Goal: Task Accomplishment & Management: Manage account settings

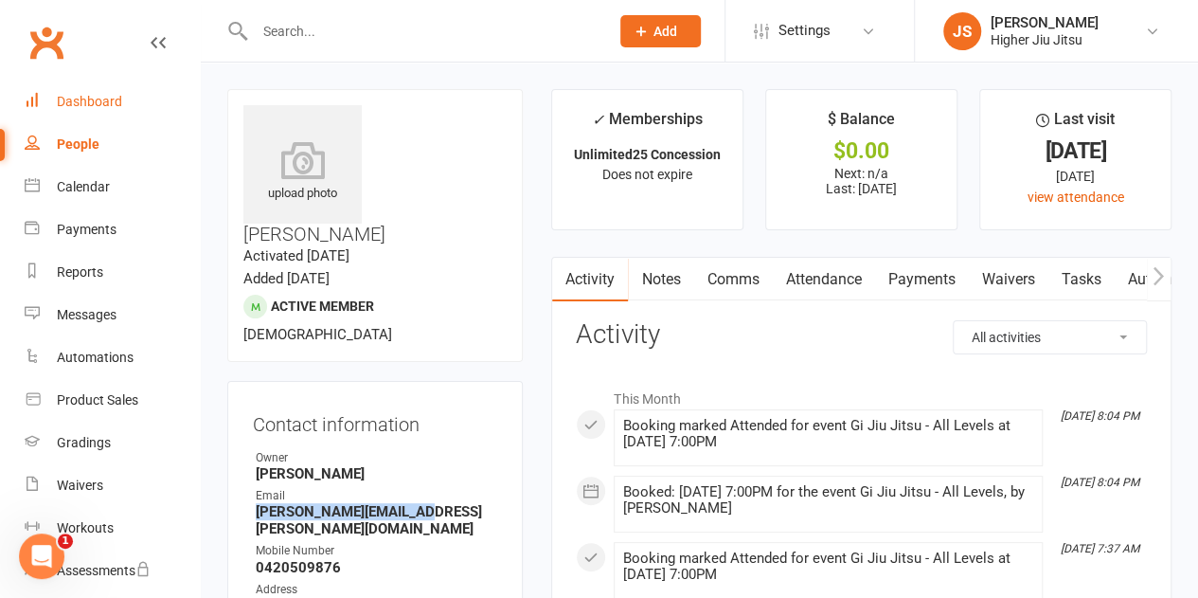
click at [93, 98] on div "Dashboard" at bounding box center [89, 101] width 65 height 15
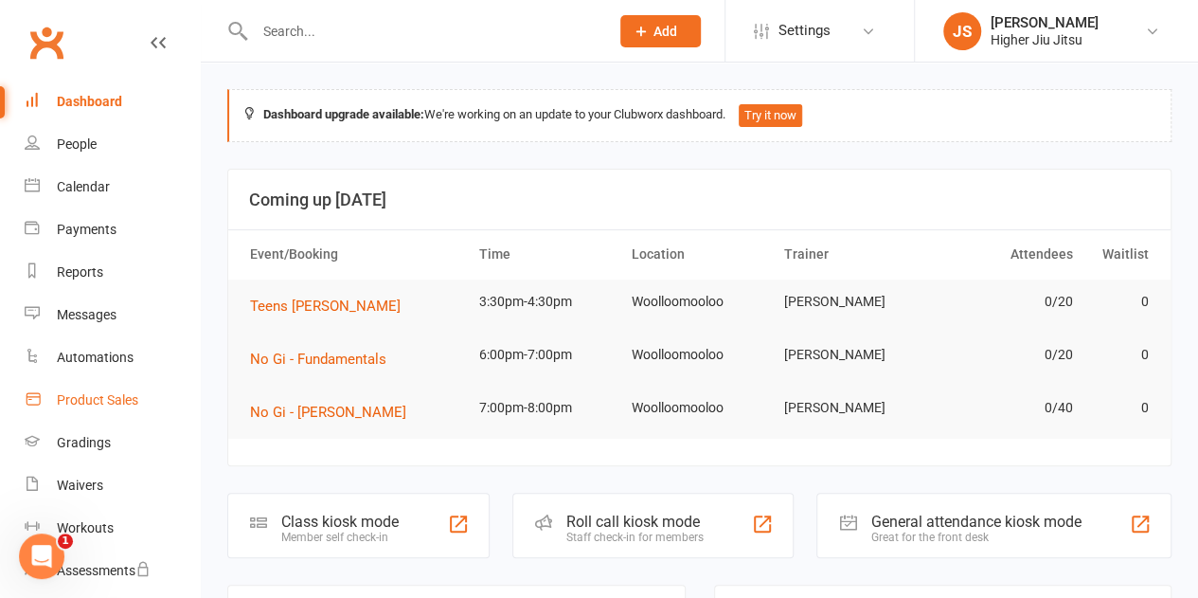
click at [113, 409] on link "Product Sales" at bounding box center [112, 400] width 175 height 43
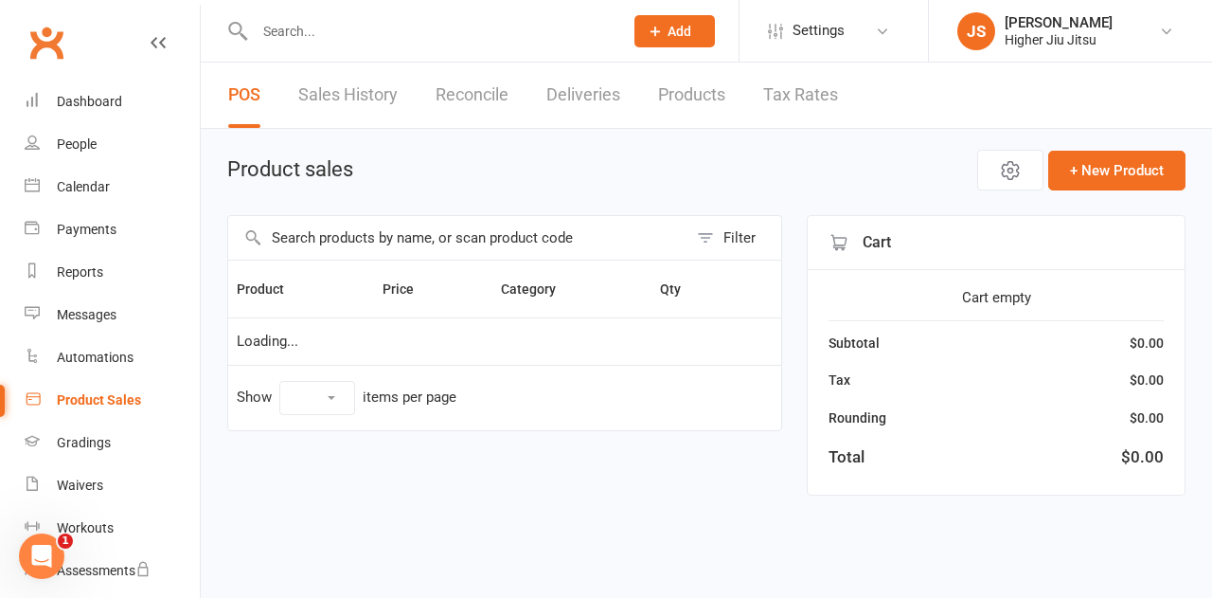
select select "10"
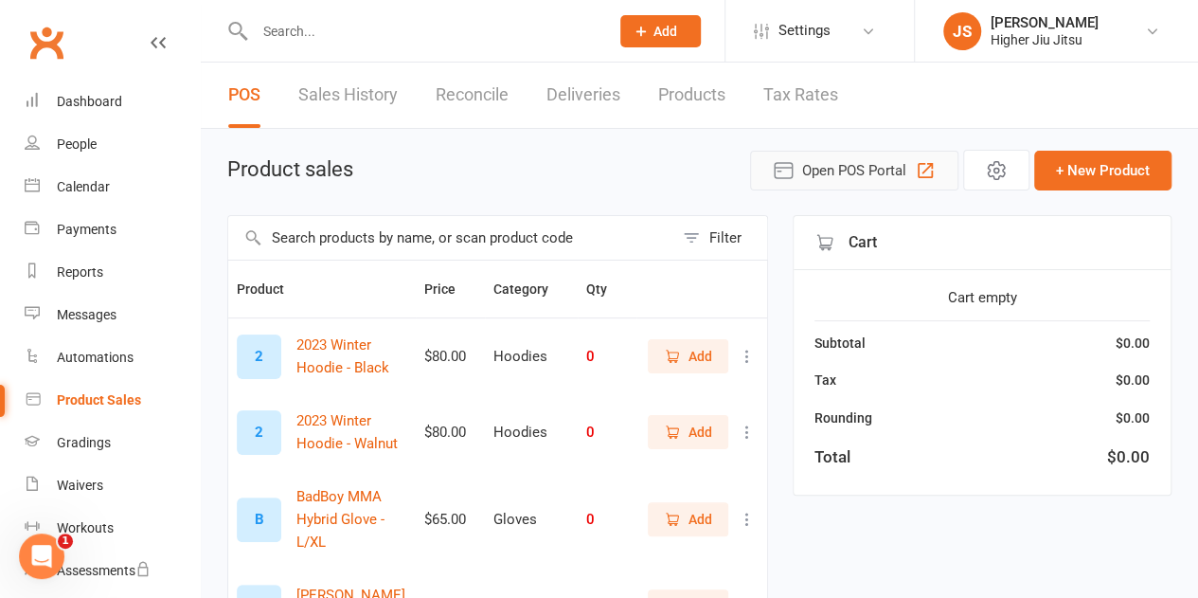
click at [873, 175] on span "Open POS Portal" at bounding box center [854, 170] width 104 height 23
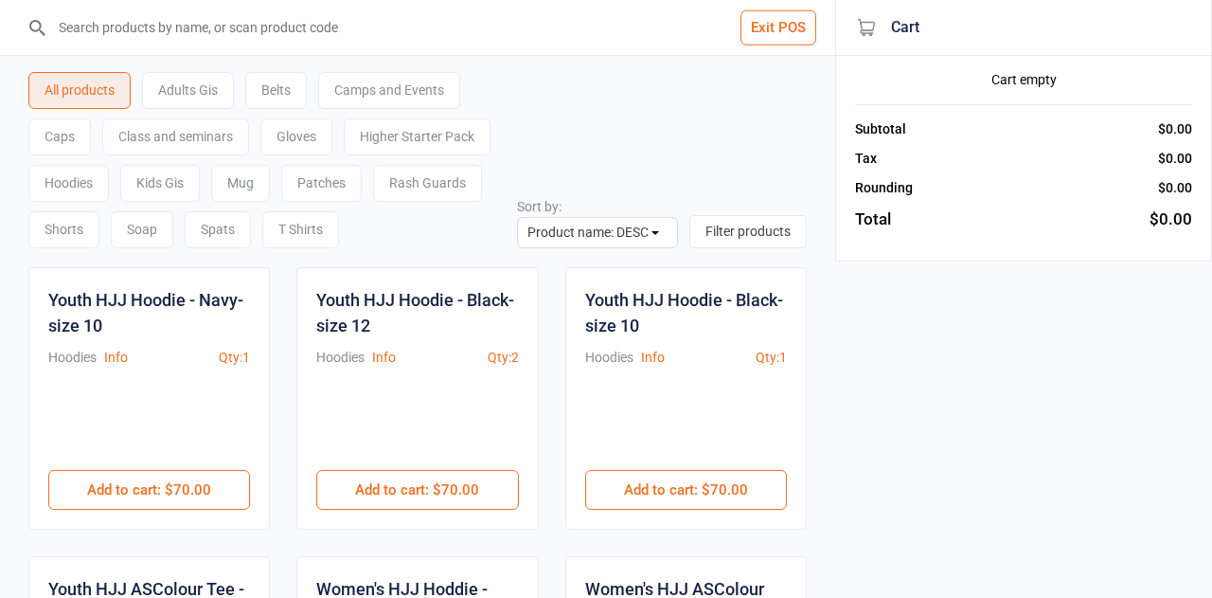
select select "name-desc"
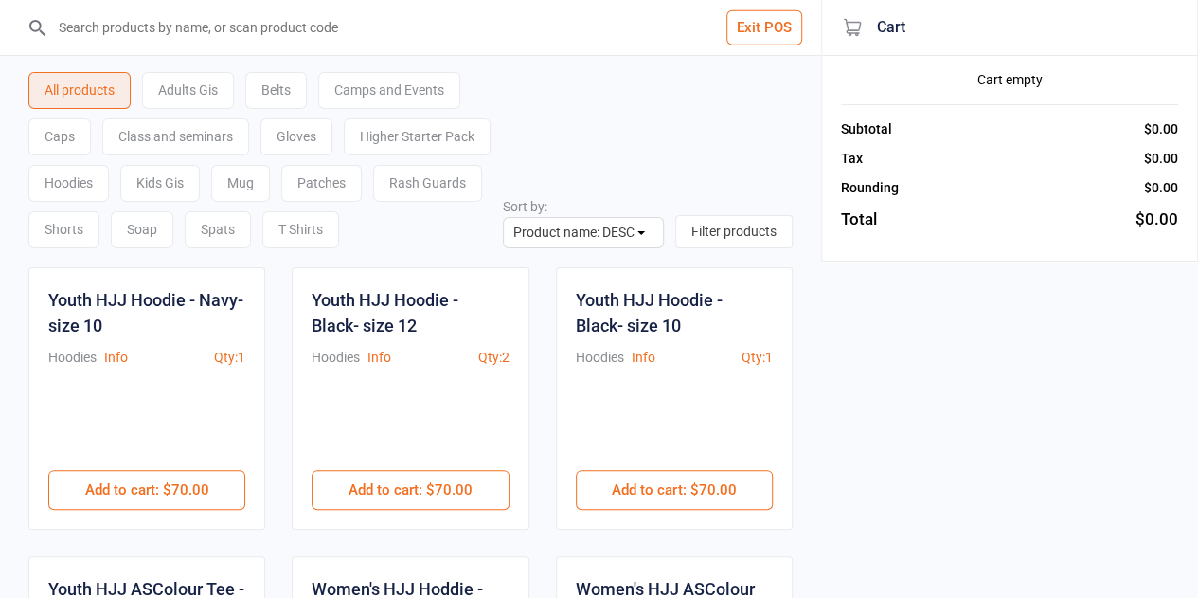
click at [135, 32] on input "search" at bounding box center [421, 27] width 745 height 55
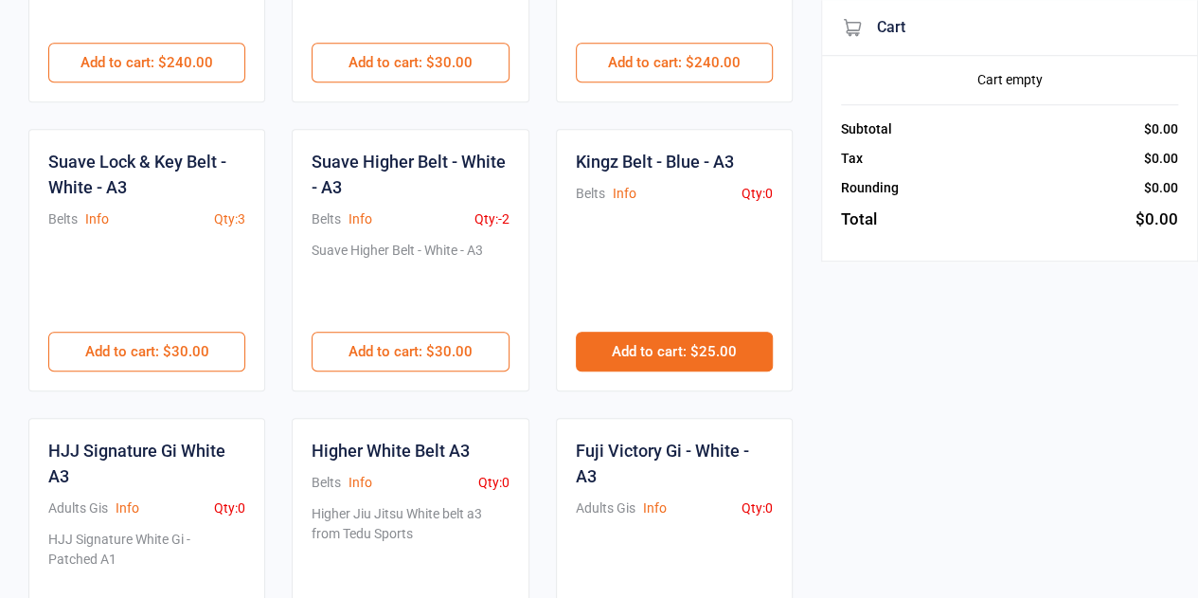
scroll to position [758, 0]
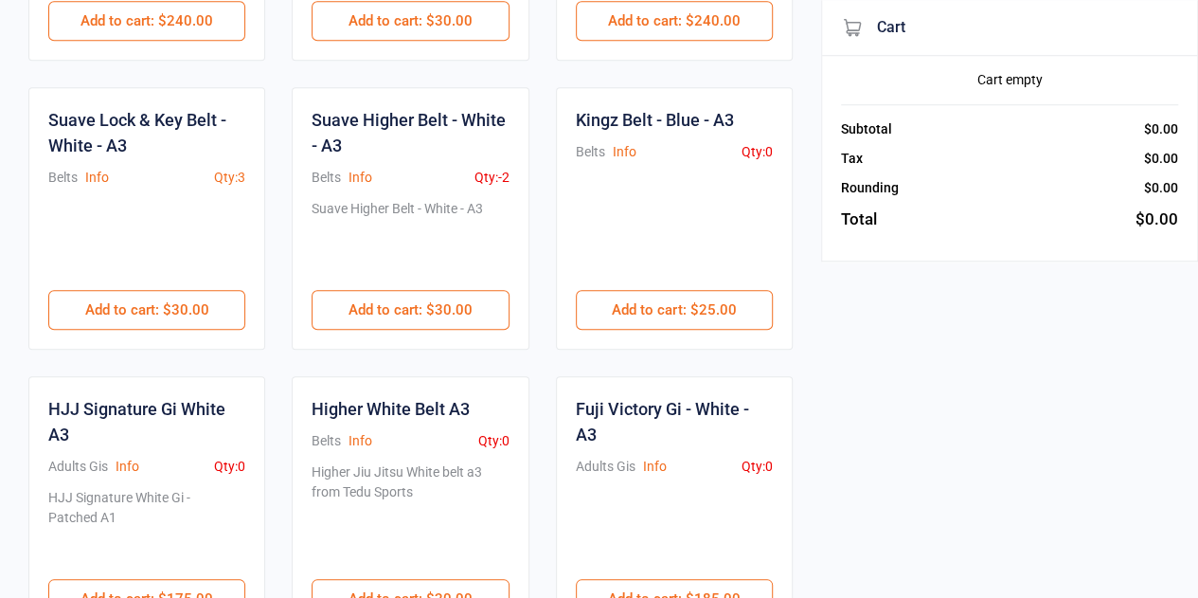
type input "a3"
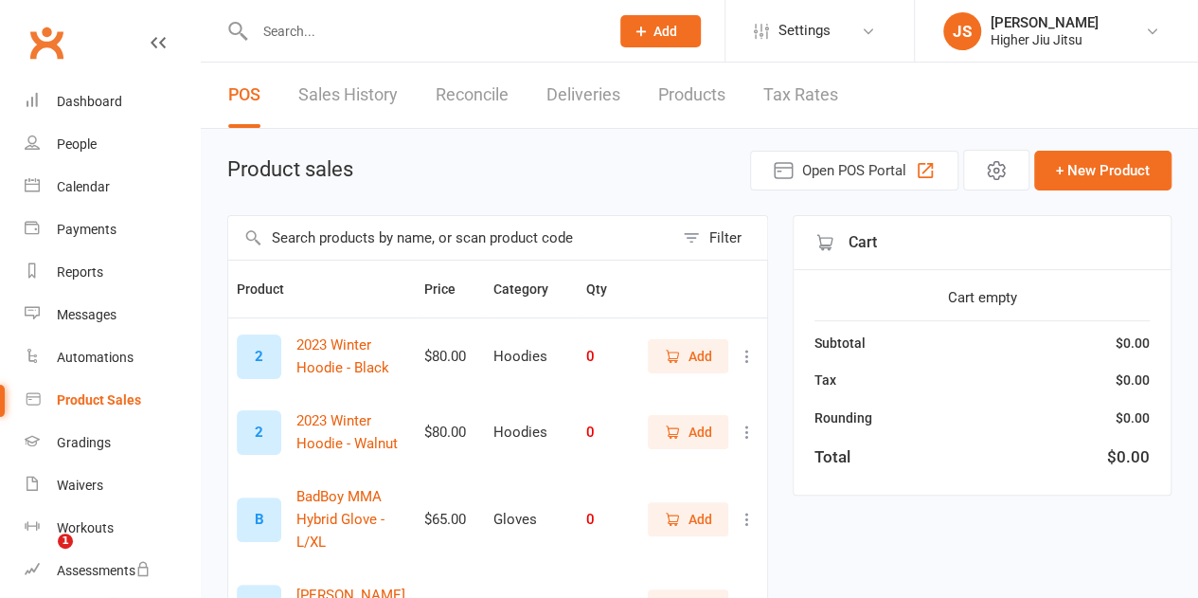
click at [470, 242] on input "text" at bounding box center [450, 238] width 445 height 44
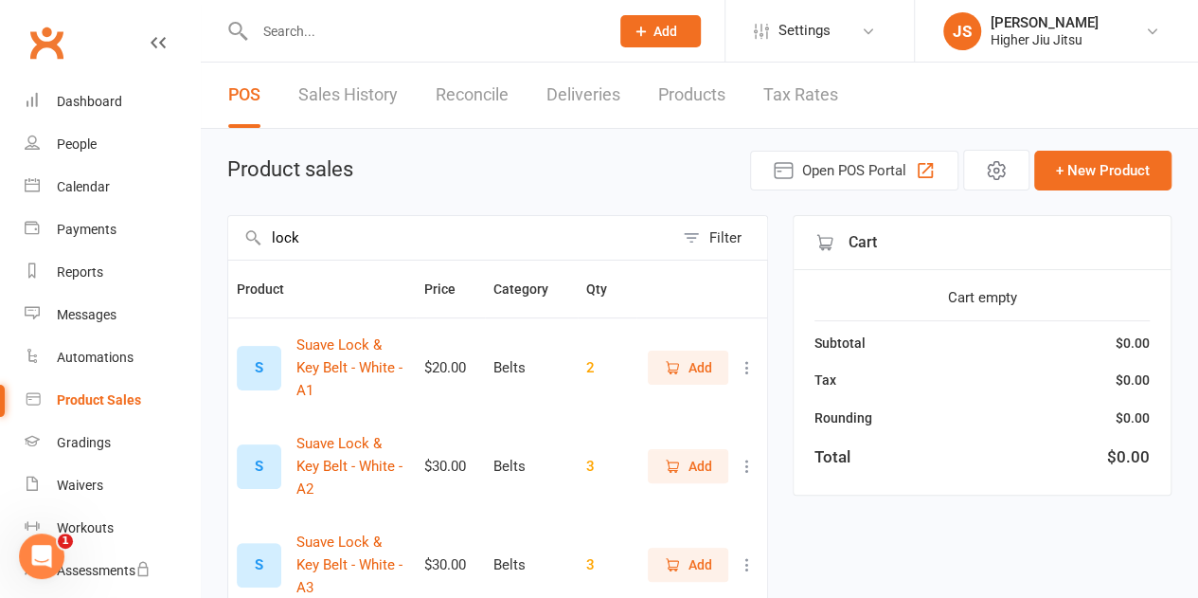
type input "lock"
drag, startPoint x: 118, startPoint y: 99, endPoint x: 129, endPoint y: 99, distance: 10.4
click at [117, 99] on div "Dashboard" at bounding box center [89, 101] width 65 height 15
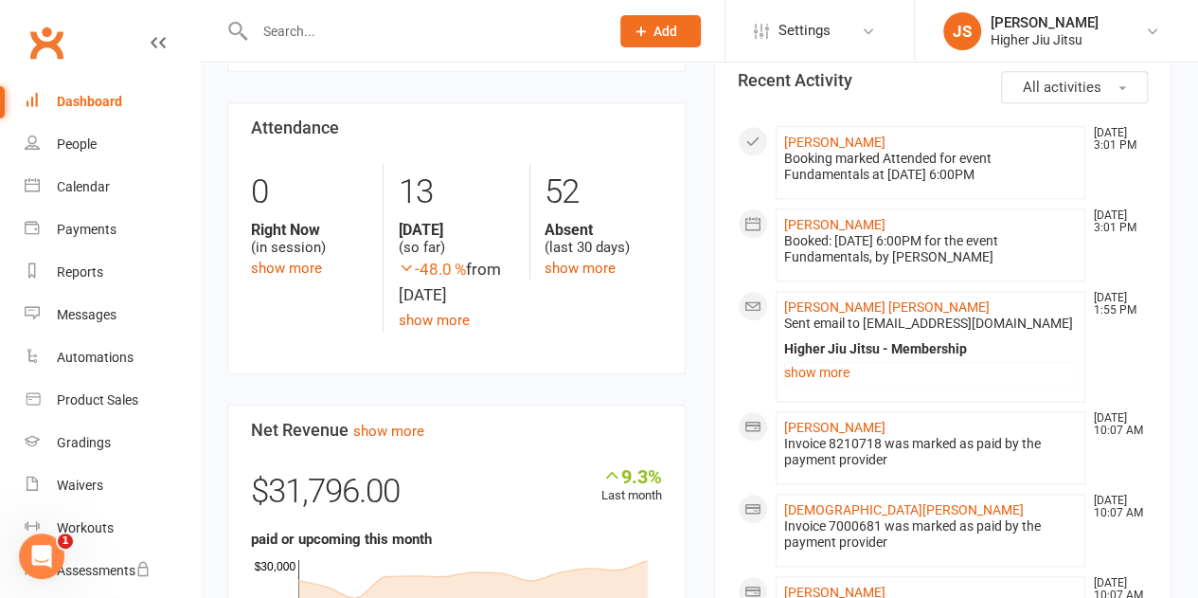
scroll to position [852, 0]
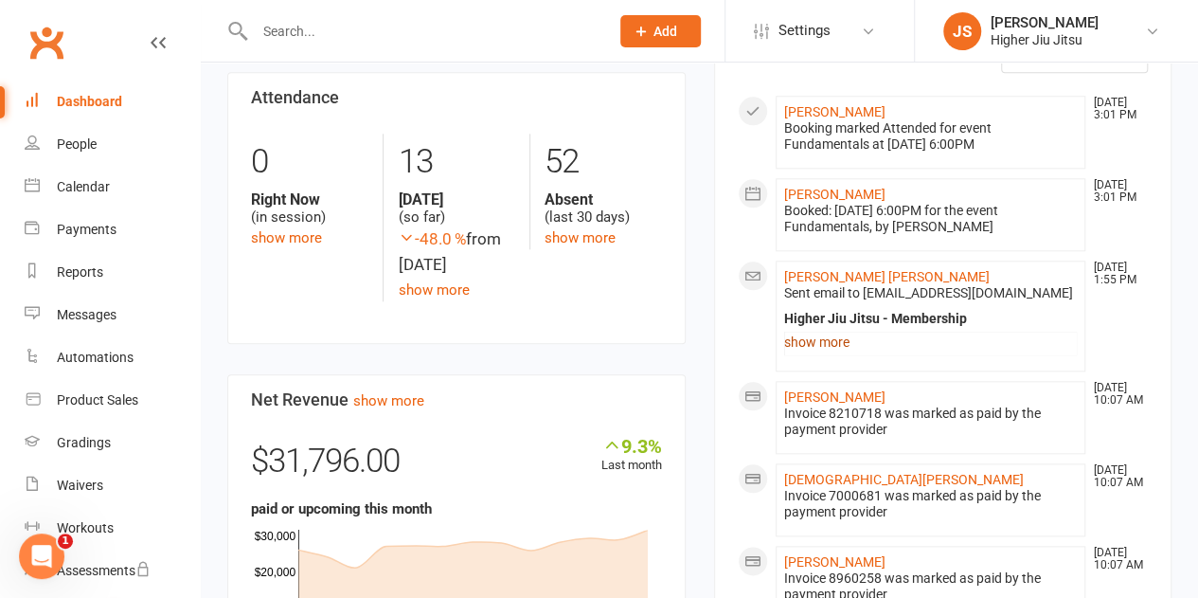
click at [809, 344] on link "show more" at bounding box center [931, 342] width 294 height 27
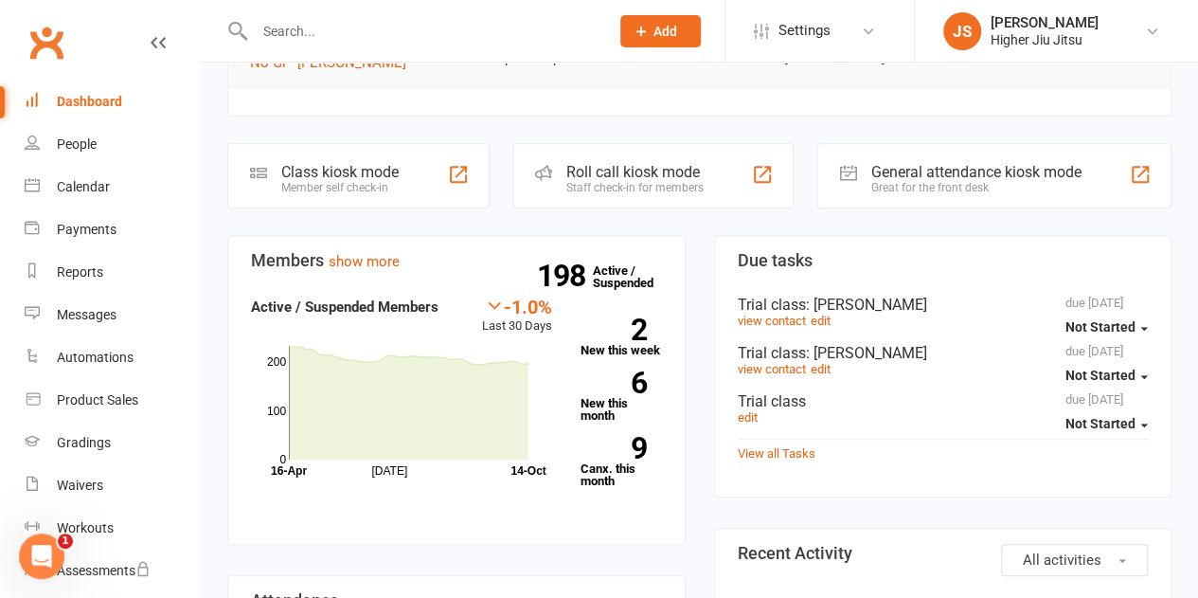
scroll to position [758, 0]
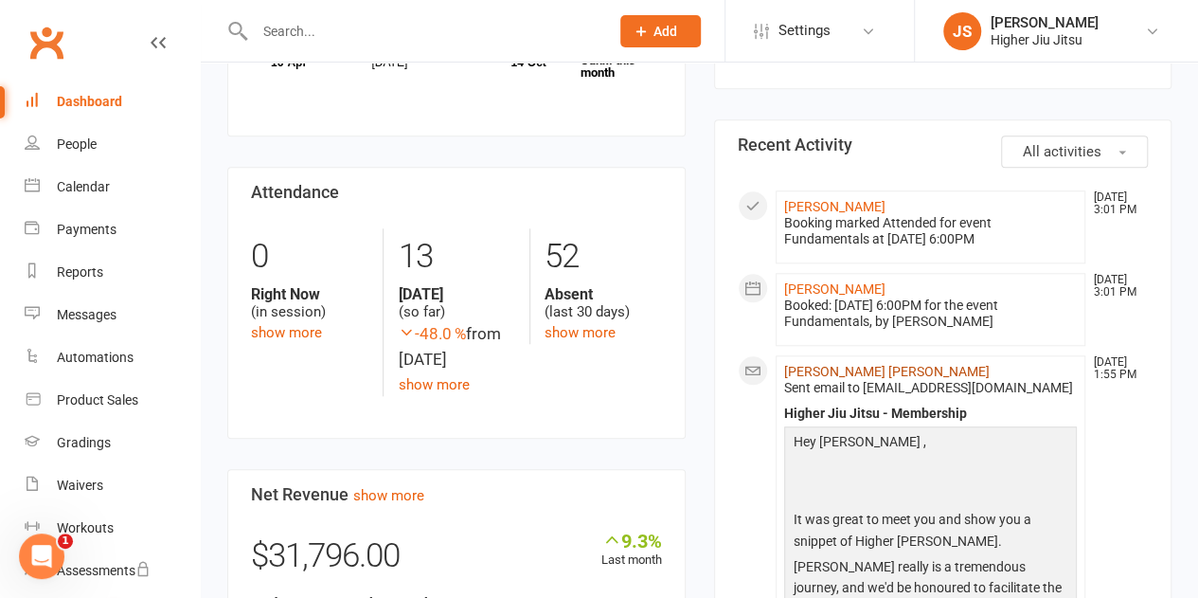
click at [839, 372] on link "[PERSON_NAME] [PERSON_NAME]" at bounding box center [887, 371] width 206 height 15
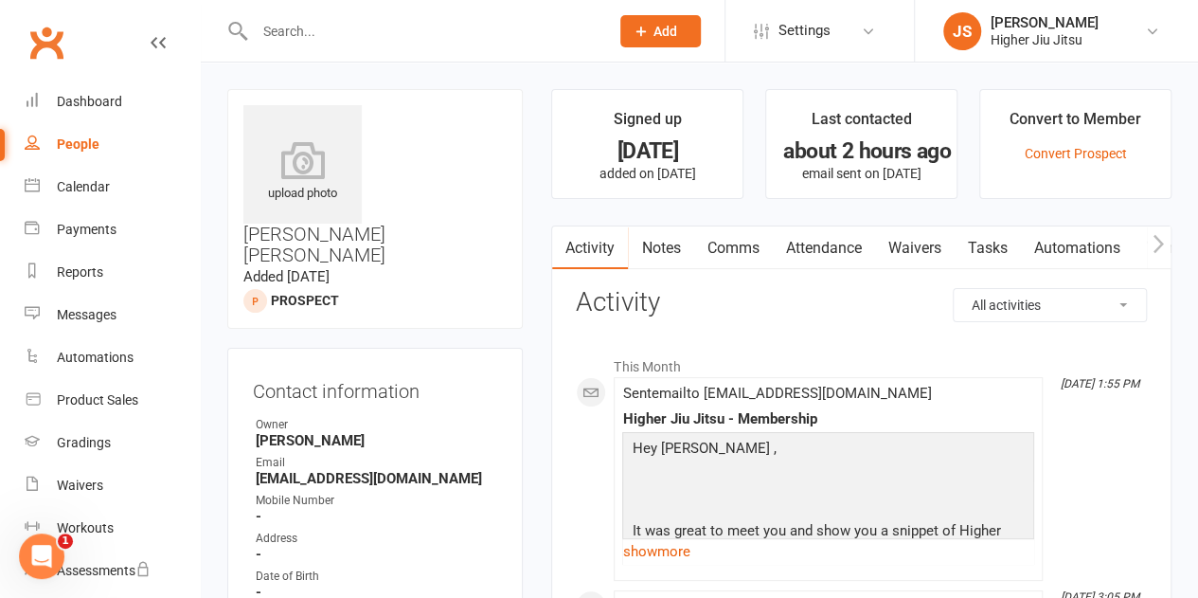
click at [730, 245] on link "Comms" at bounding box center [732, 248] width 79 height 44
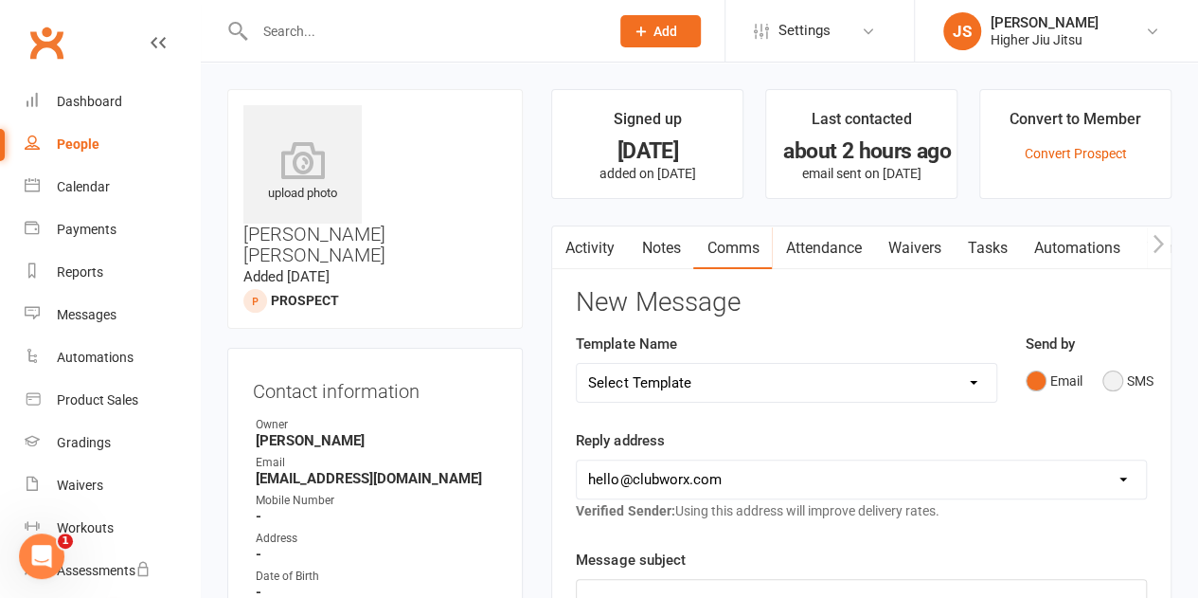
click at [1114, 385] on button "SMS" at bounding box center [1127, 381] width 51 height 36
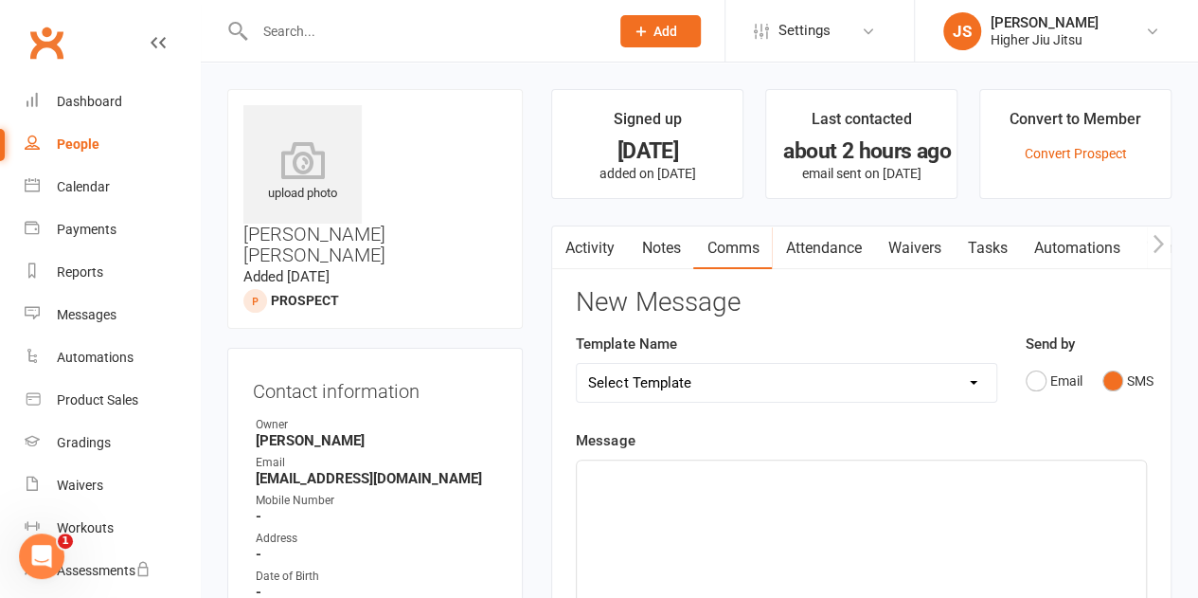
click at [671, 499] on div "﻿" at bounding box center [861, 602] width 569 height 284
click at [112, 103] on div "Dashboard" at bounding box center [89, 101] width 65 height 15
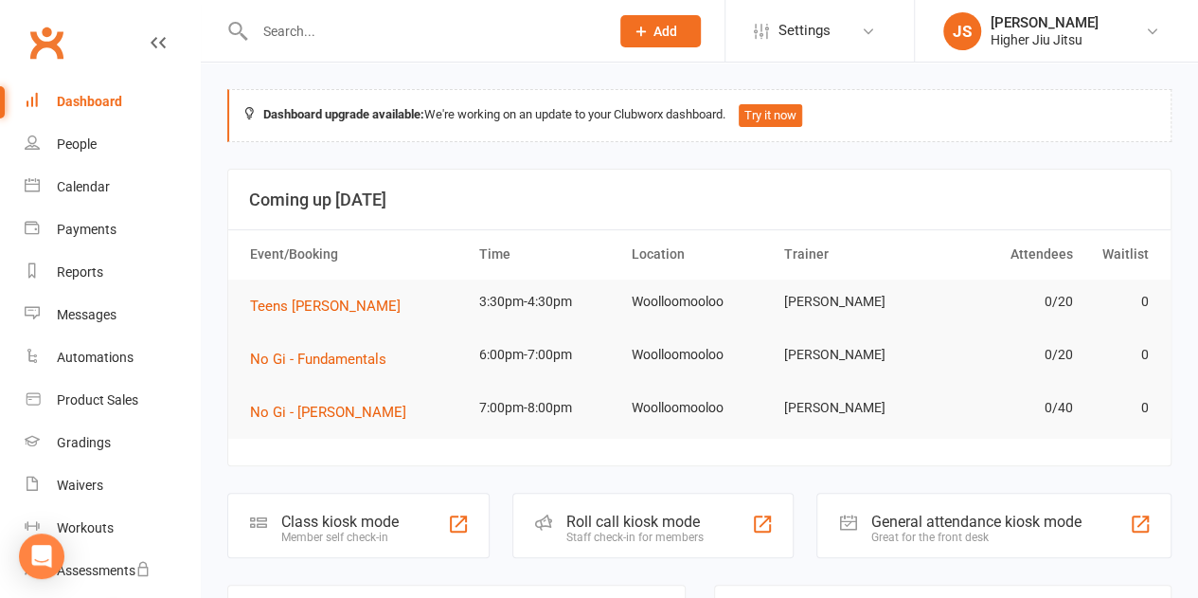
click at [311, 29] on input "text" at bounding box center [423, 31] width 348 height 27
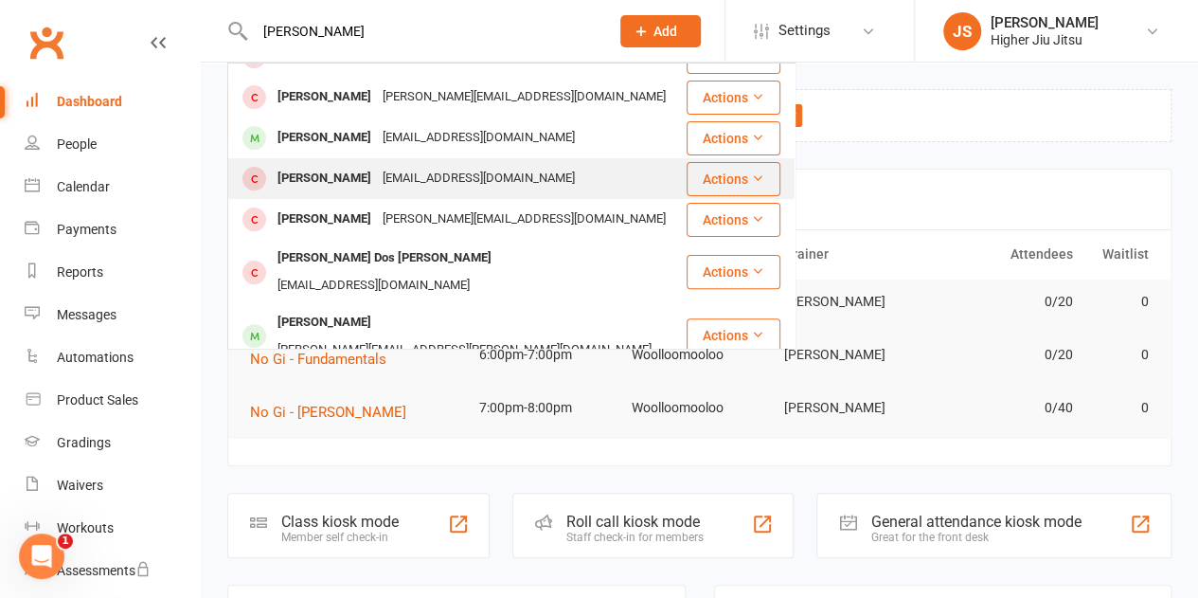
scroll to position [189, 0]
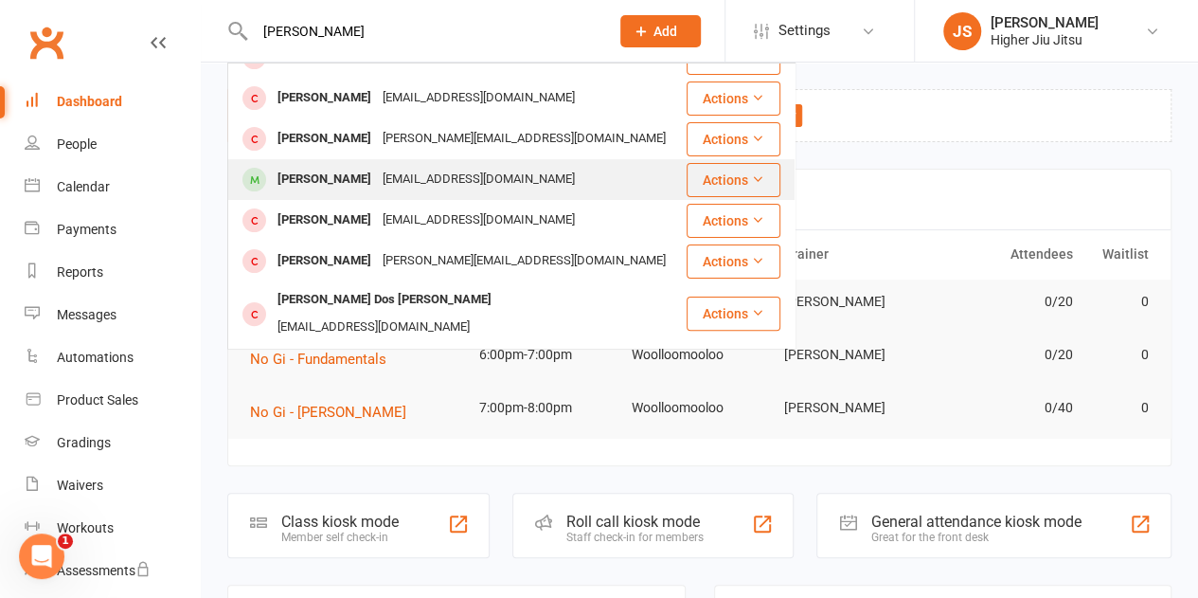
type input "[PERSON_NAME]"
click at [400, 167] on div "[EMAIL_ADDRESS][DOMAIN_NAME]" at bounding box center [479, 179] width 204 height 27
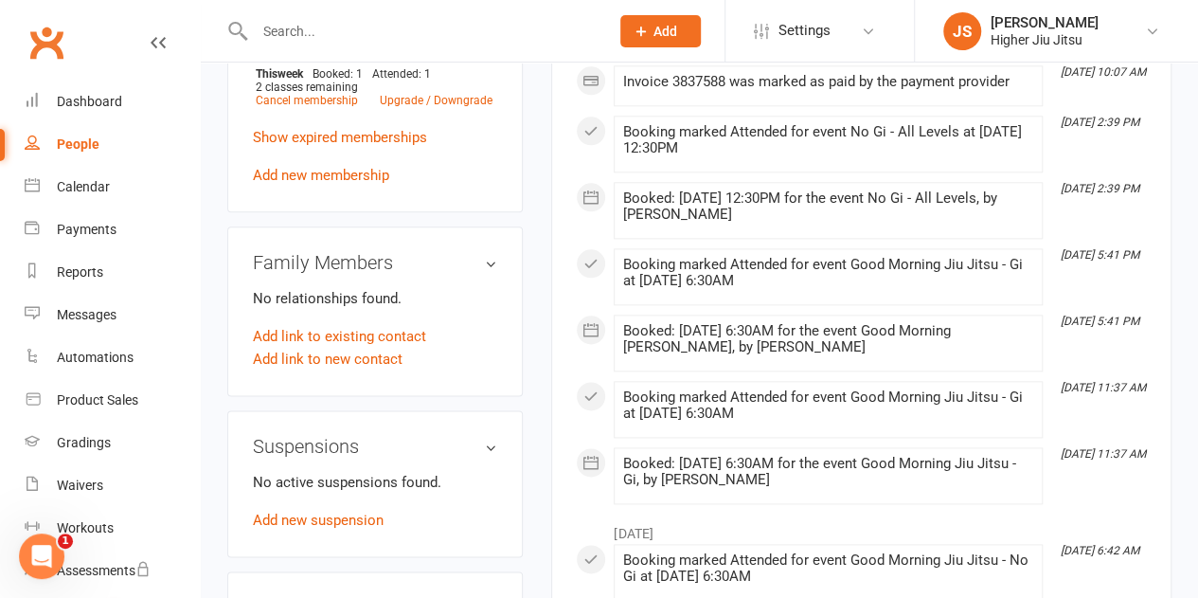
scroll to position [1136, 0]
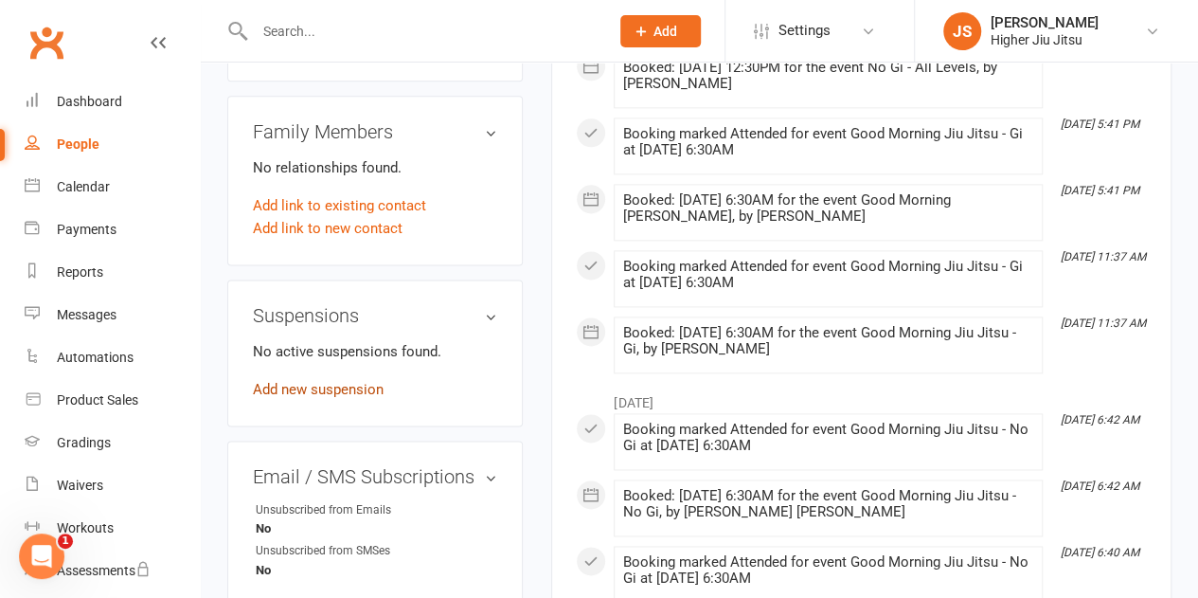
click at [359, 381] on link "Add new suspension" at bounding box center [318, 389] width 131 height 17
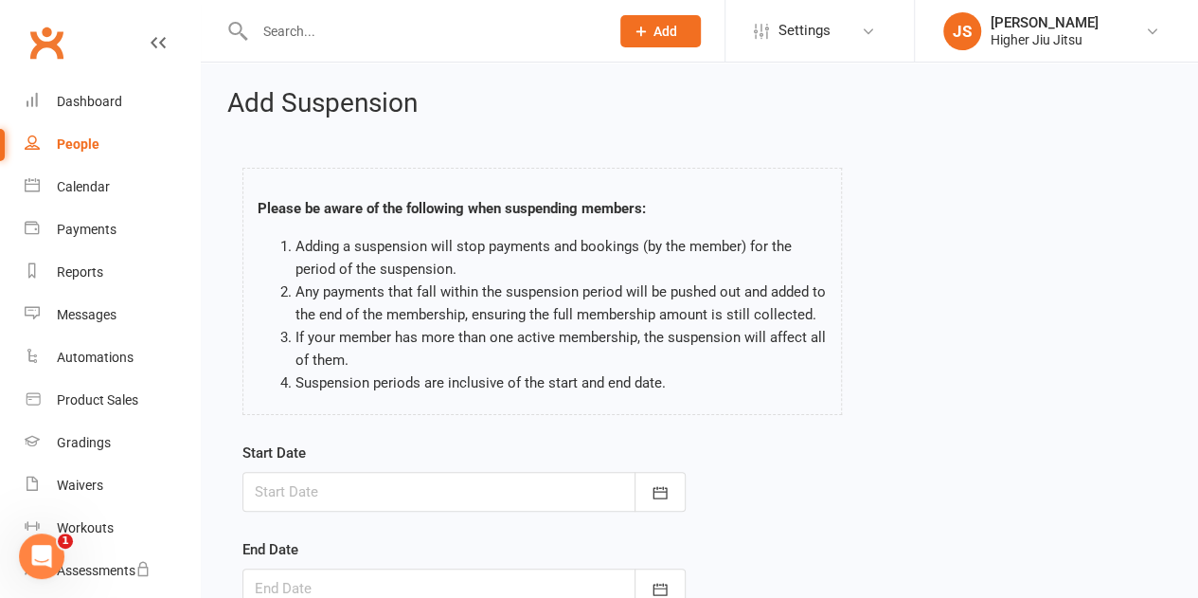
click at [385, 501] on div at bounding box center [463, 492] width 443 height 40
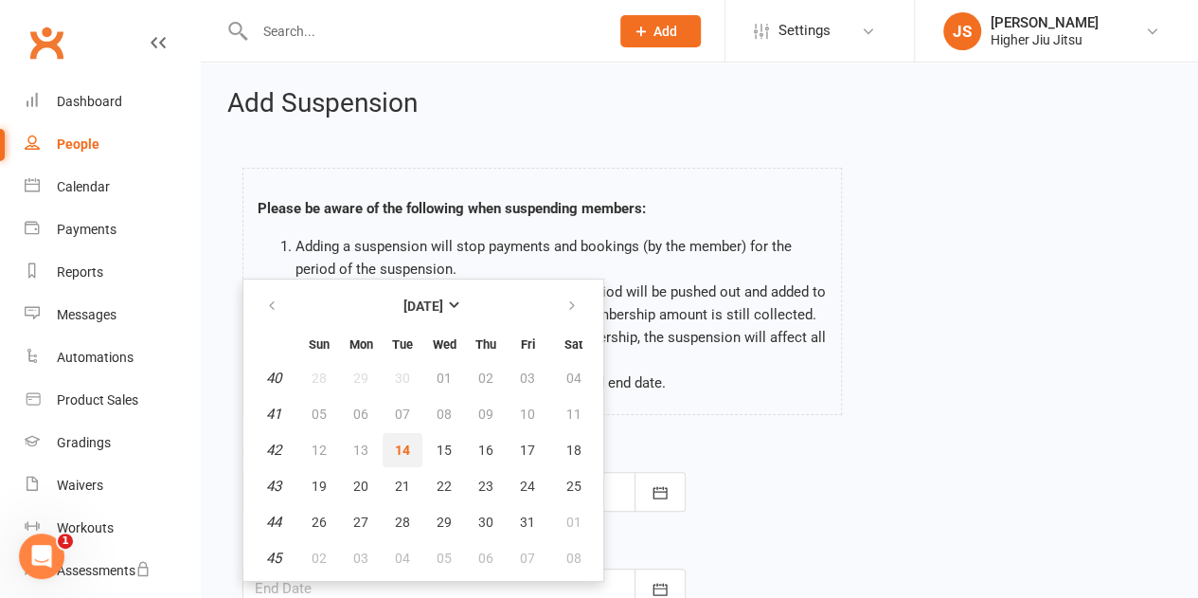
click at [392, 444] on button "14" at bounding box center [403, 450] width 40 height 34
type input "[DATE]"
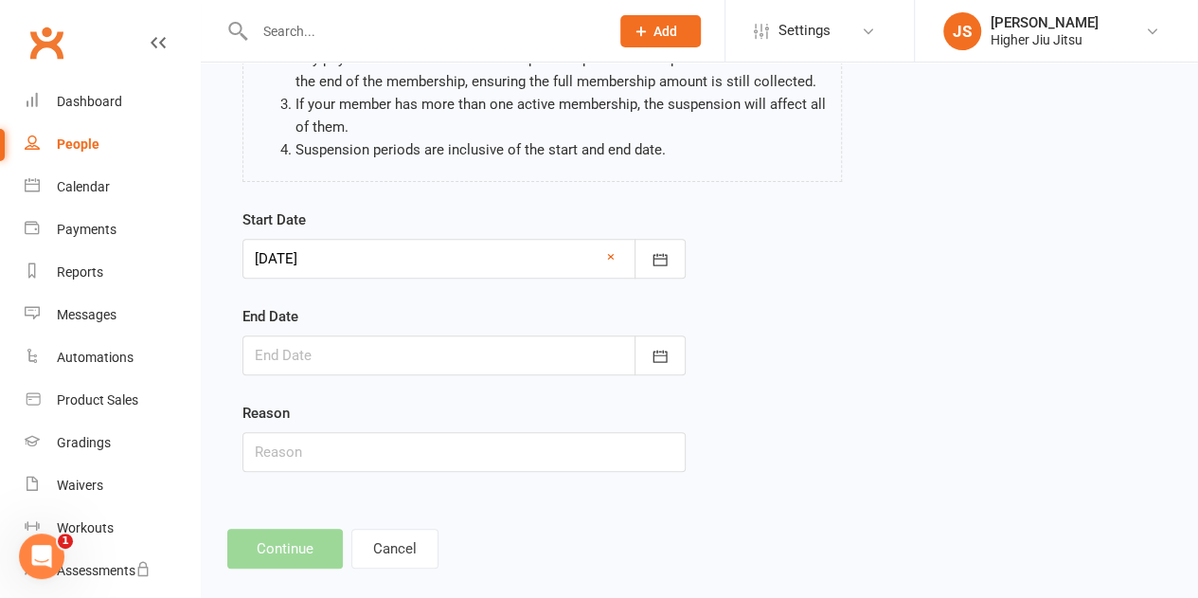
scroll to position [254, 0]
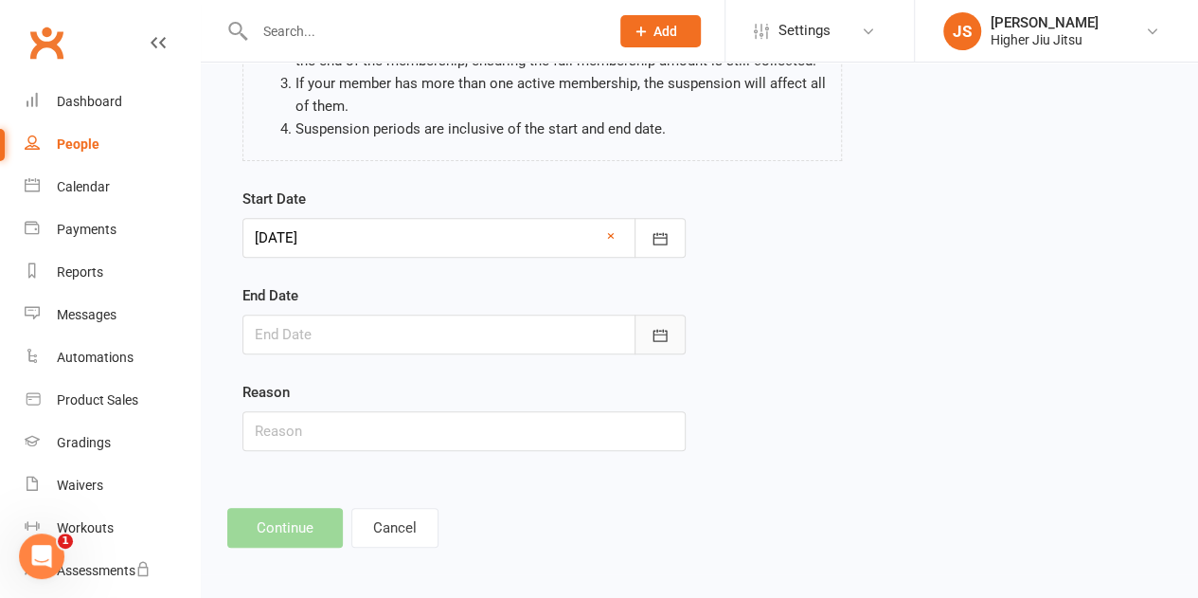
click at [650, 342] on button "button" at bounding box center [660, 334] width 51 height 40
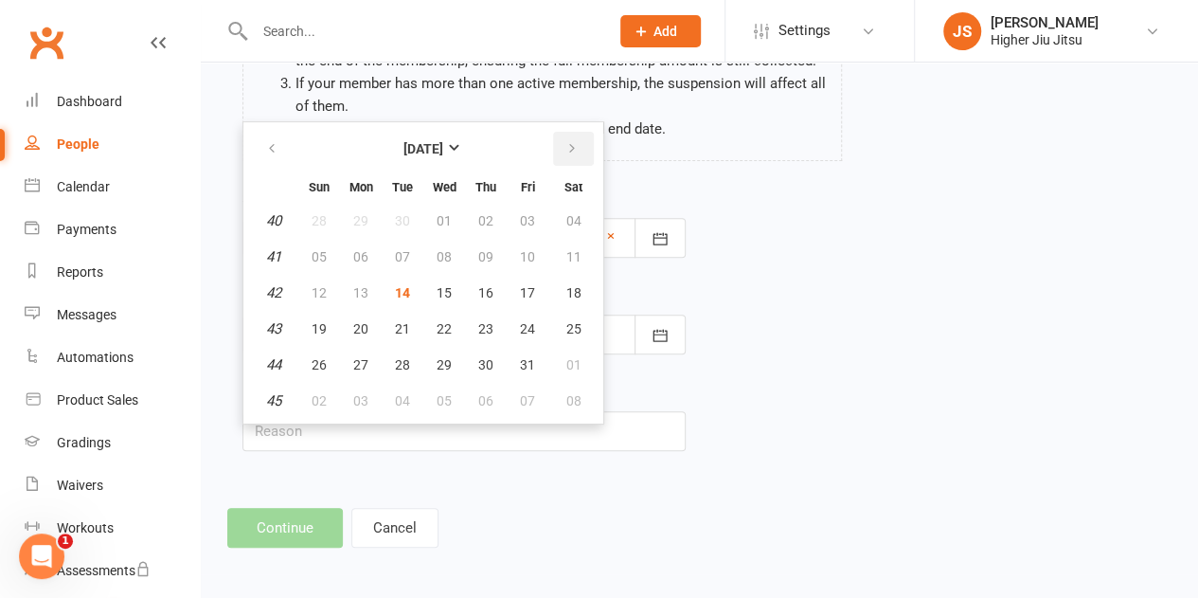
click at [570, 151] on icon "button" at bounding box center [571, 148] width 13 height 15
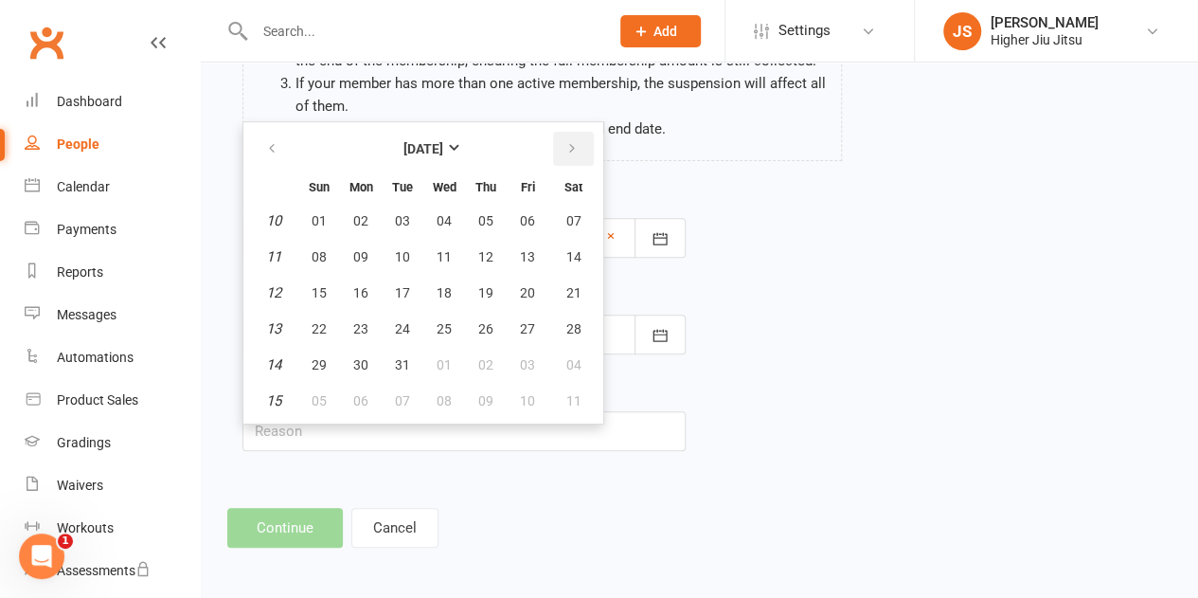
click at [570, 151] on icon "button" at bounding box center [571, 148] width 13 height 15
click at [404, 289] on span "14" at bounding box center [402, 292] width 15 height 15
type input "[DATE]"
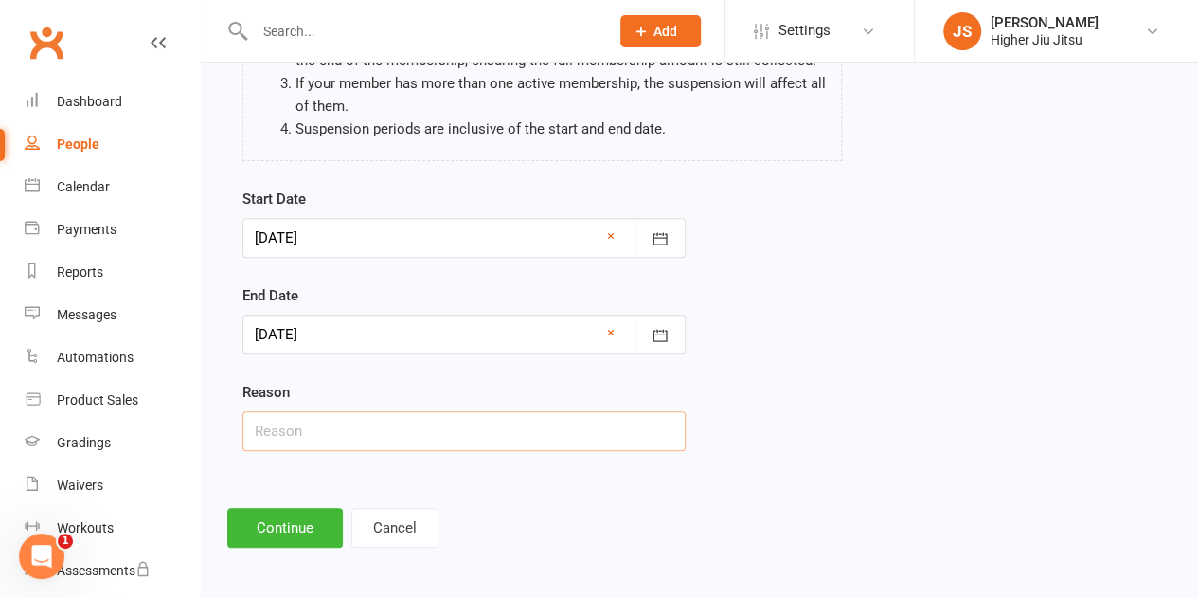
click at [391, 429] on input "text" at bounding box center [463, 431] width 443 height 40
type input "Suspended due to issues"
click at [322, 525] on button "Continue" at bounding box center [285, 528] width 116 height 40
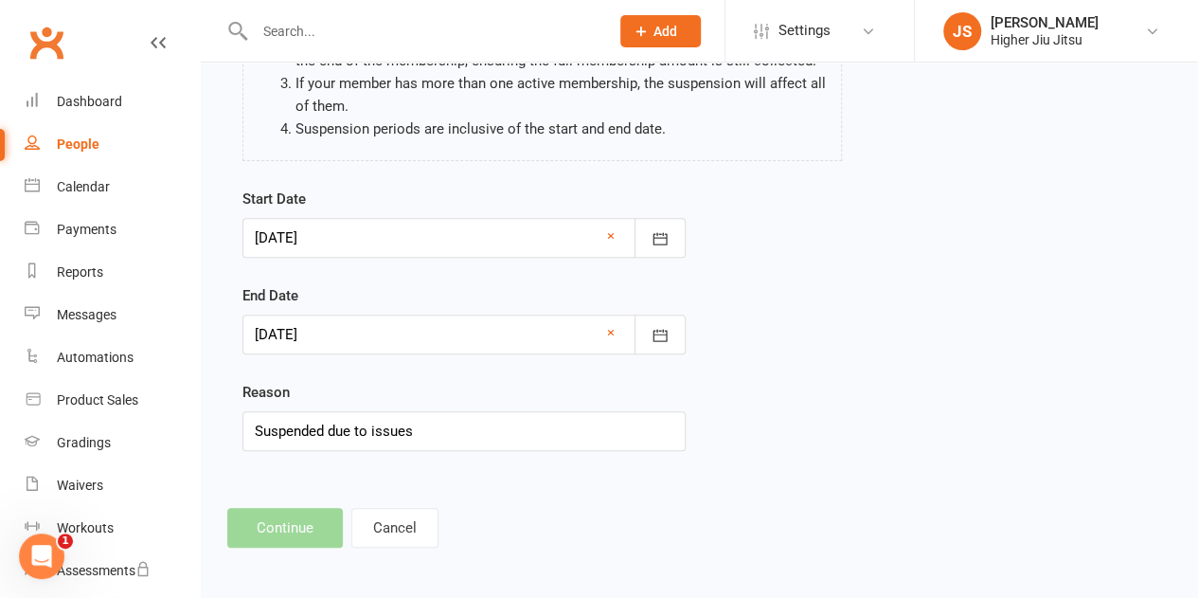
scroll to position [0, 0]
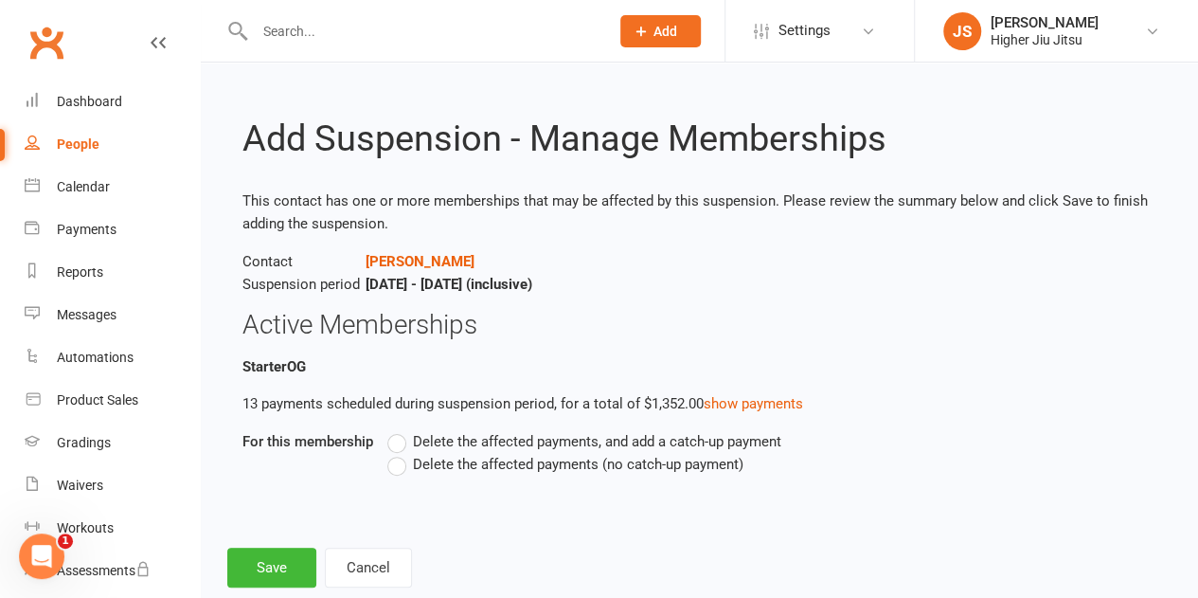
click at [510, 463] on span "Delete the affected payments (no catch-up payment)" at bounding box center [578, 463] width 331 height 20
click at [400, 453] on input "Delete the affected payments (no catch-up payment)" at bounding box center [393, 453] width 12 height 0
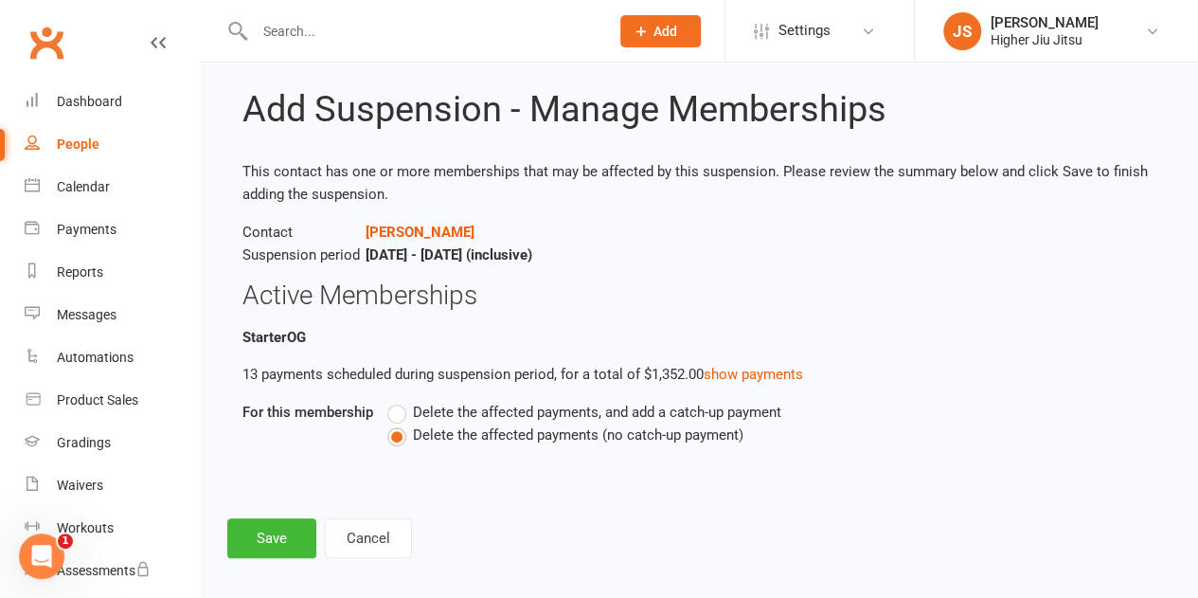
scroll to position [42, 0]
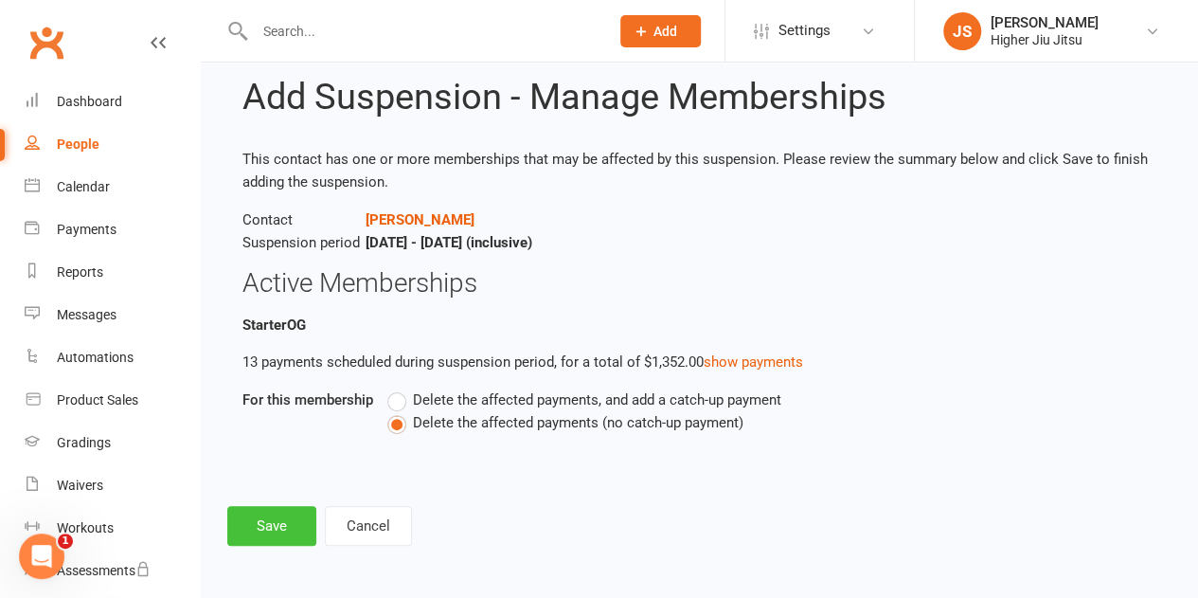
click at [278, 524] on button "Save" at bounding box center [271, 526] width 89 height 40
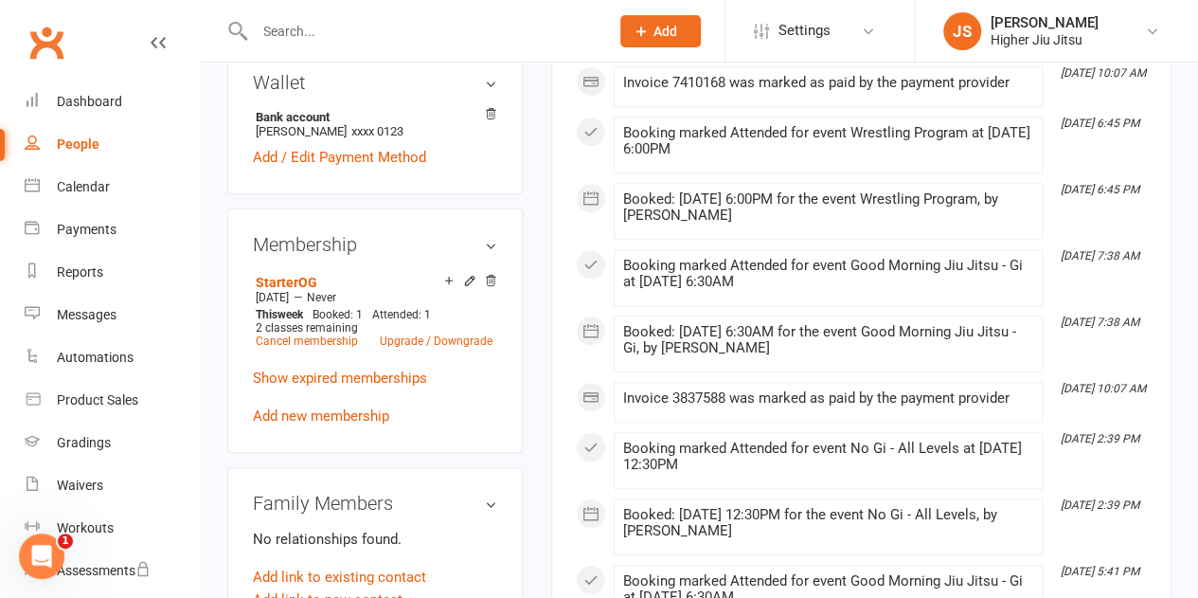
scroll to position [758, 0]
